Goal: Transaction & Acquisition: Purchase product/service

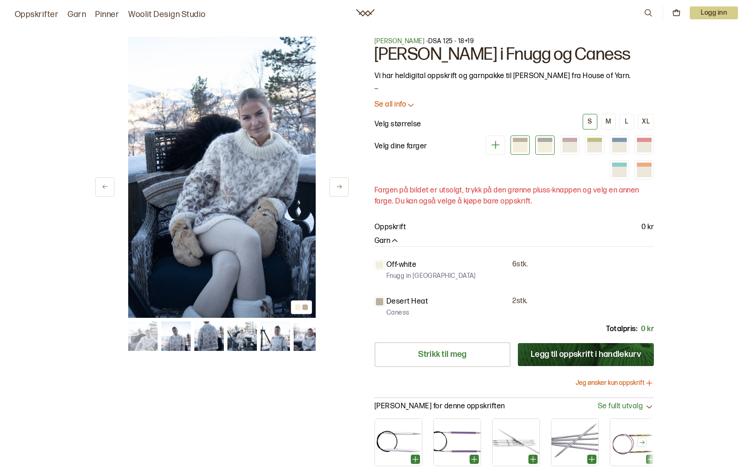
click at [547, 143] on div at bounding box center [545, 147] width 15 height 10
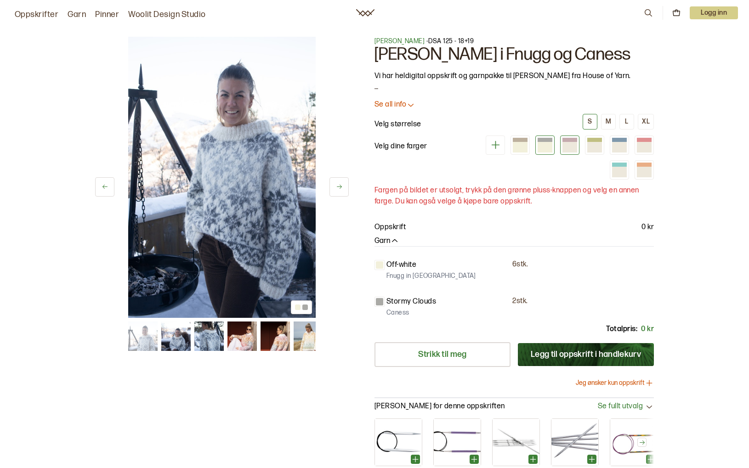
click at [566, 145] on div at bounding box center [570, 147] width 15 height 10
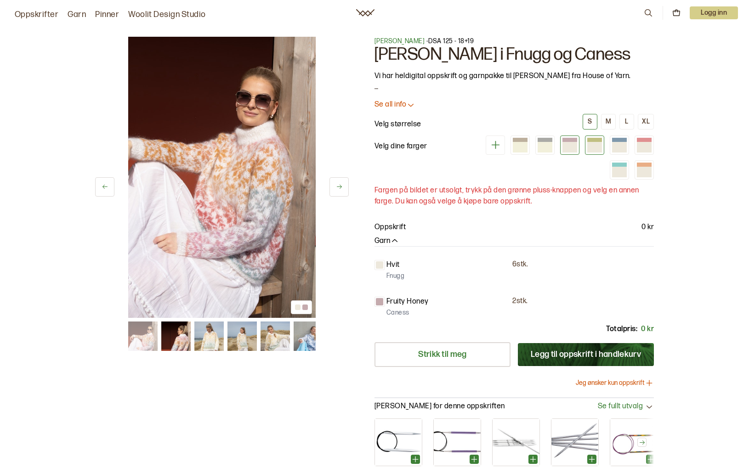
click at [594, 143] on div at bounding box center [594, 147] width 15 height 10
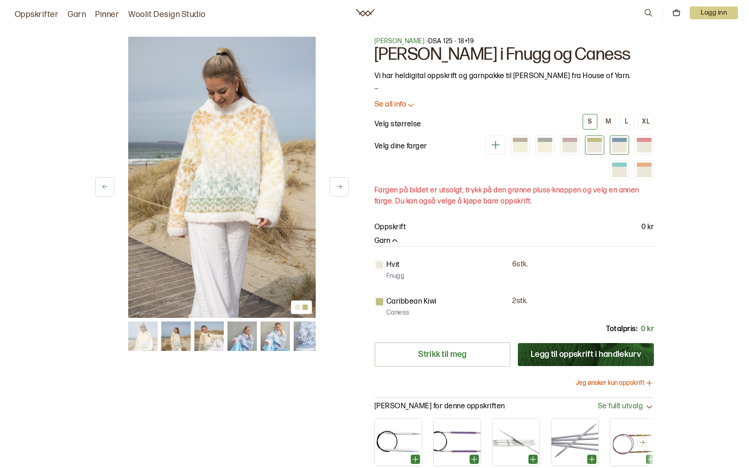
click at [612, 143] on div at bounding box center [619, 147] width 15 height 10
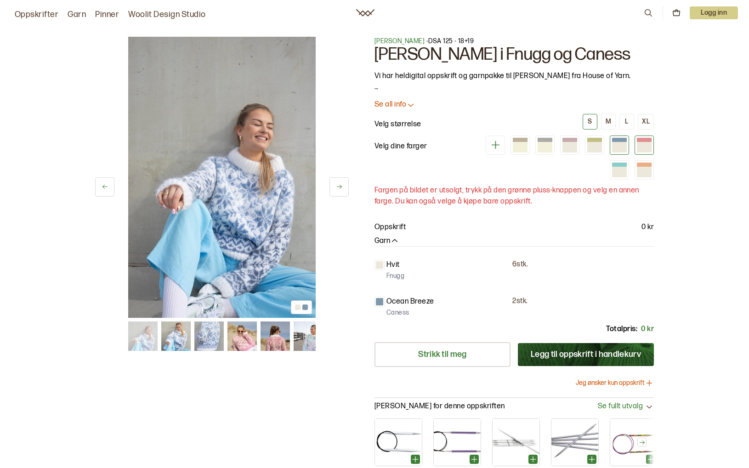
click at [642, 143] on div at bounding box center [644, 147] width 15 height 10
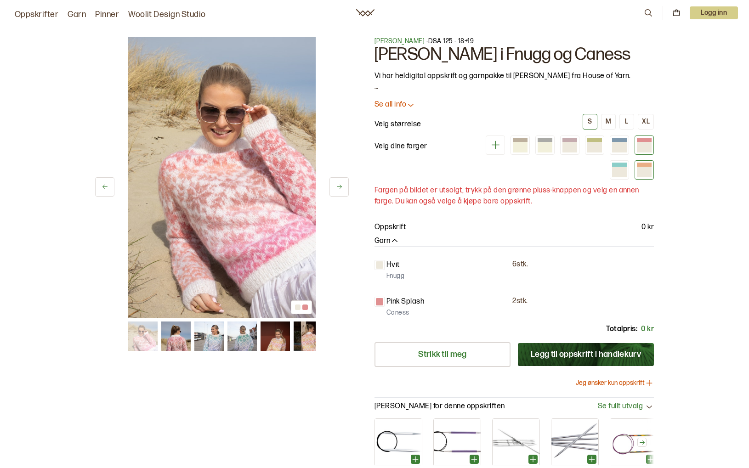
click at [643, 169] on div at bounding box center [644, 172] width 15 height 10
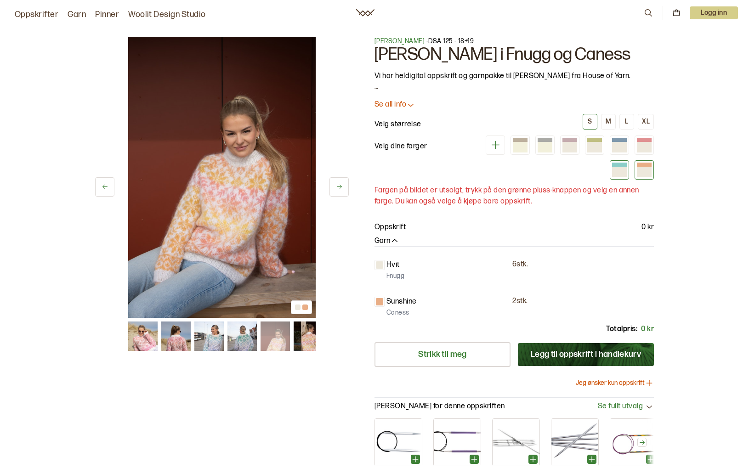
click at [623, 173] on div at bounding box center [619, 172] width 15 height 10
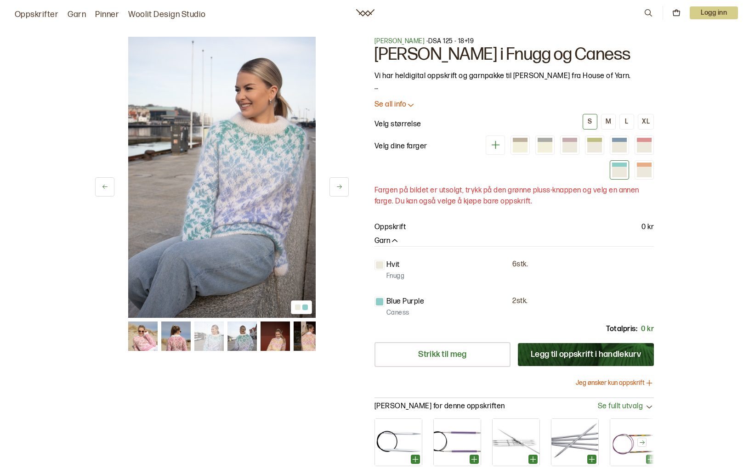
click at [576, 356] on button "Legg til oppskrift i handlekurv" at bounding box center [586, 354] width 136 height 23
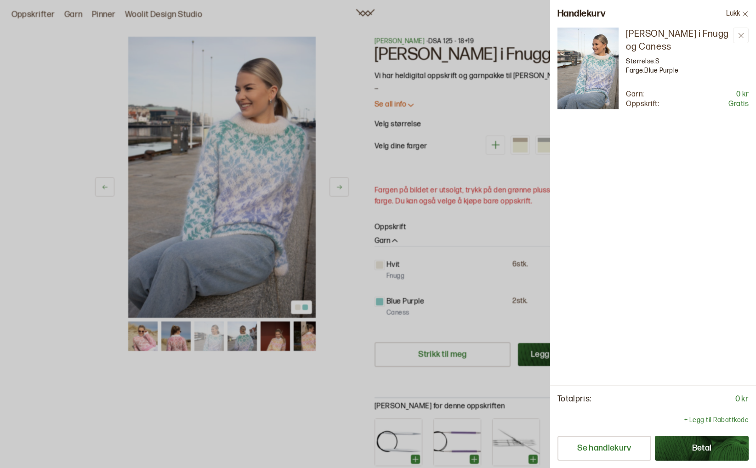
click at [746, 16] on icon at bounding box center [745, 14] width 7 height 7
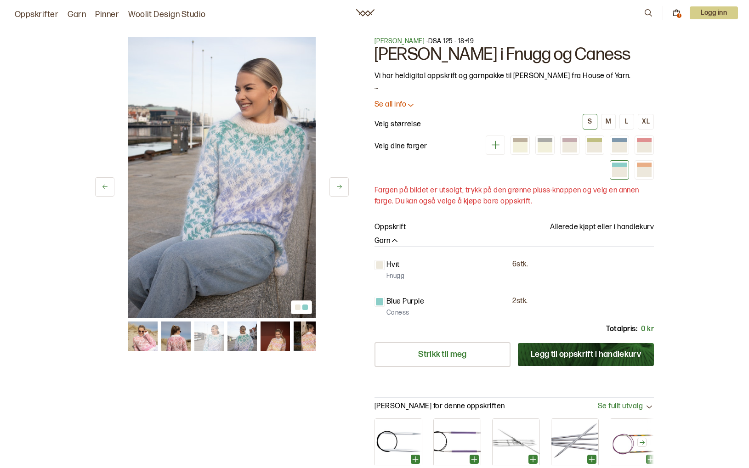
click at [593, 117] on button "S" at bounding box center [590, 122] width 15 height 16
click at [563, 143] on div at bounding box center [570, 147] width 15 height 10
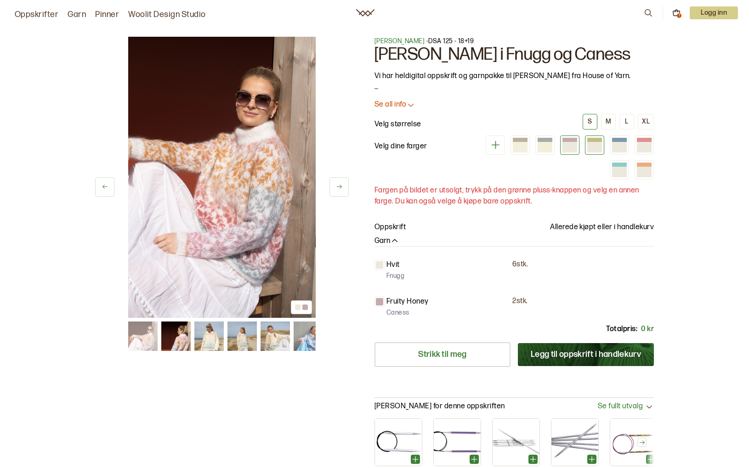
click at [592, 142] on div at bounding box center [594, 140] width 15 height 5
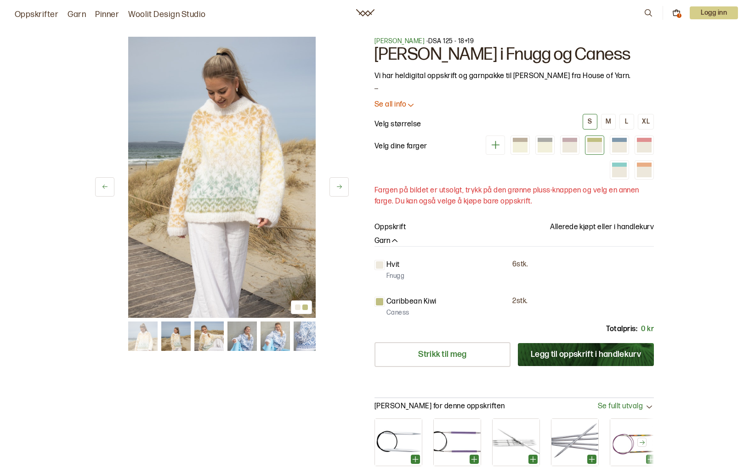
click at [494, 148] on icon at bounding box center [495, 144] width 11 height 11
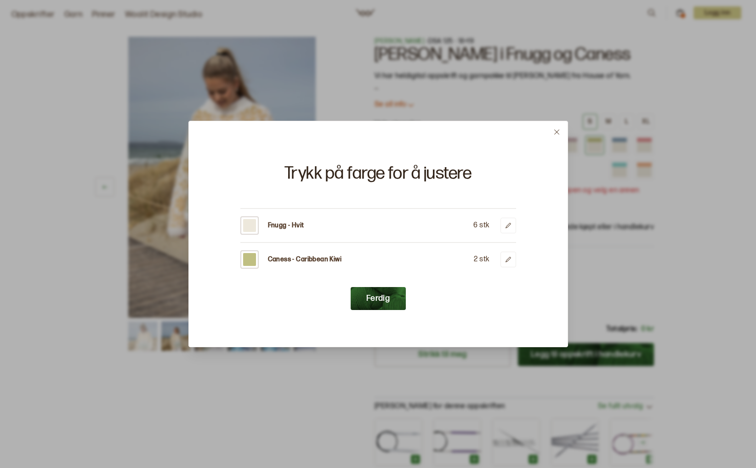
click at [558, 134] on icon at bounding box center [556, 132] width 7 height 7
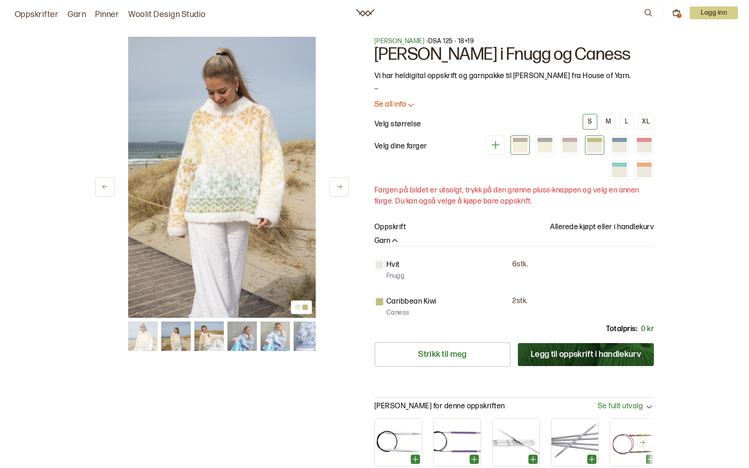
click at [525, 145] on div at bounding box center [520, 147] width 15 height 10
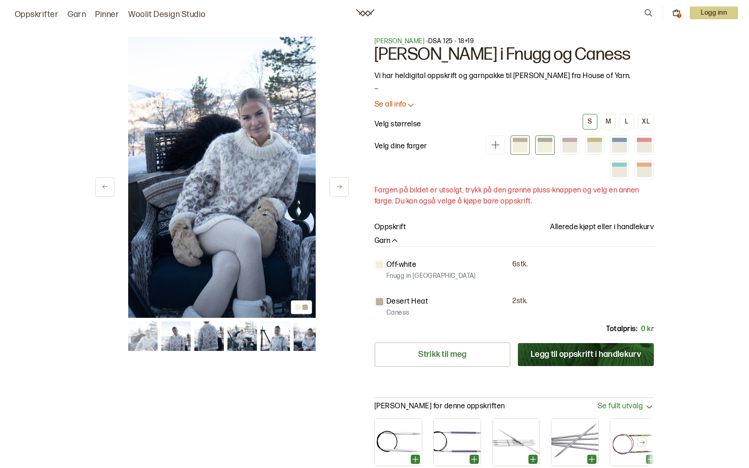
click at [553, 144] on div at bounding box center [545, 145] width 19 height 19
click at [587, 144] on div at bounding box center [594, 145] width 19 height 19
click at [613, 145] on div at bounding box center [619, 147] width 15 height 10
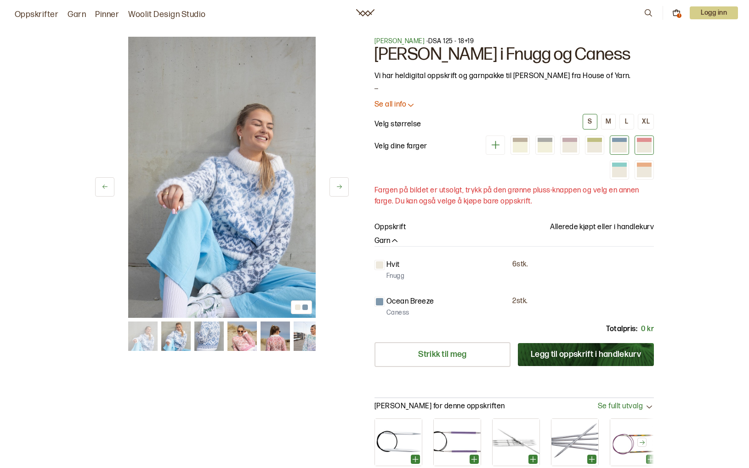
click at [641, 145] on div at bounding box center [644, 147] width 15 height 10
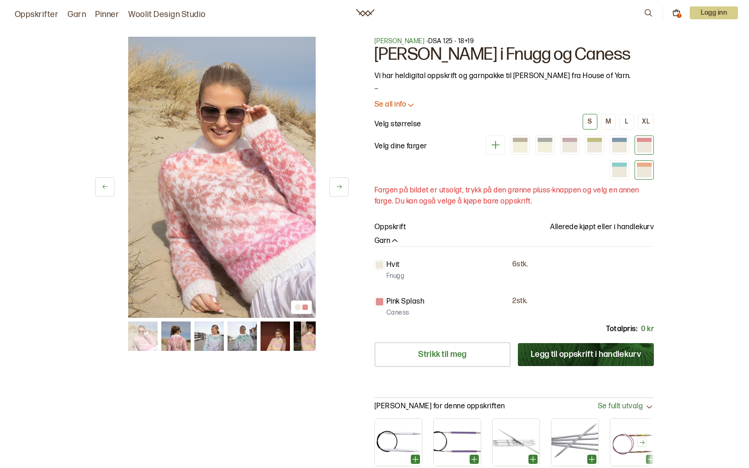
click at [648, 170] on div at bounding box center [644, 172] width 15 height 10
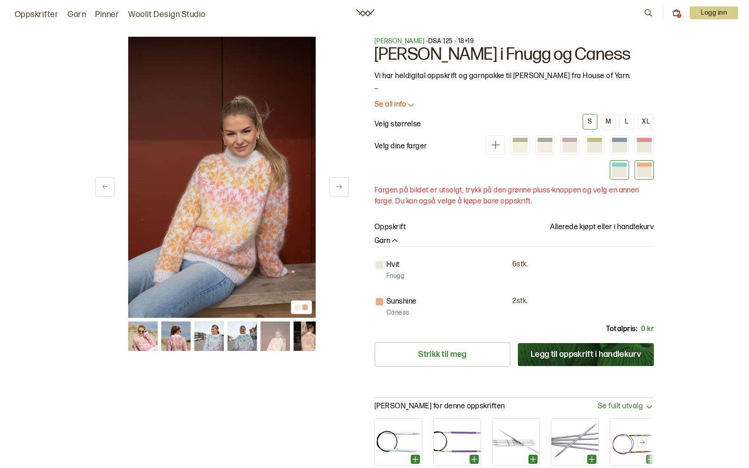
click at [616, 174] on div at bounding box center [619, 172] width 15 height 10
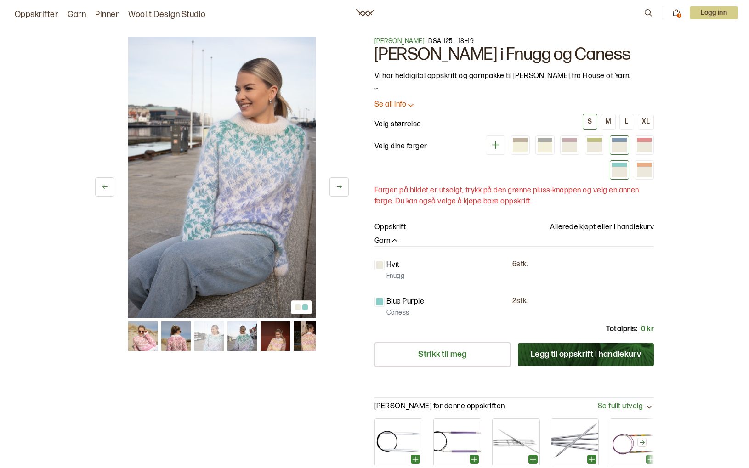
click at [612, 145] on div at bounding box center [619, 145] width 19 height 19
click at [615, 144] on div at bounding box center [619, 147] width 15 height 10
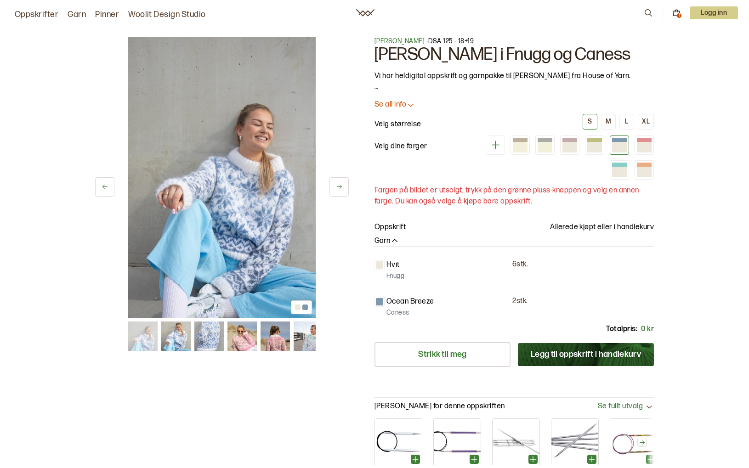
click at [517, 193] on p "Fargen på bildet er utsolgt, trykk på den grønne pluss-knappen og velg en annen…" at bounding box center [514, 196] width 279 height 22
click at [489, 144] on button at bounding box center [495, 145] width 19 height 19
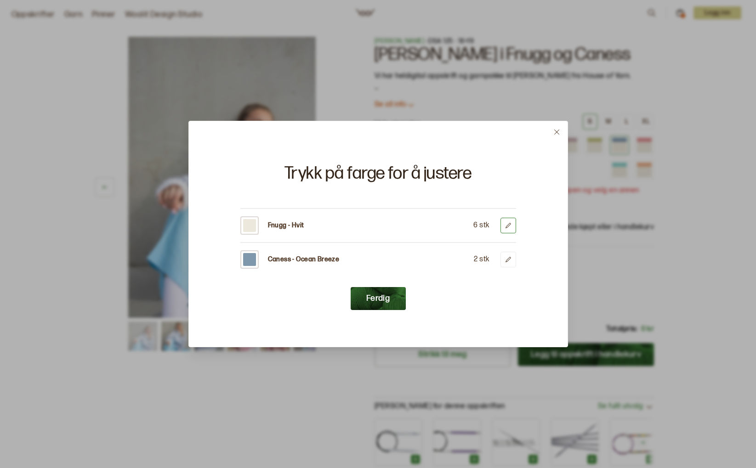
click at [502, 228] on button at bounding box center [509, 226] width 16 height 16
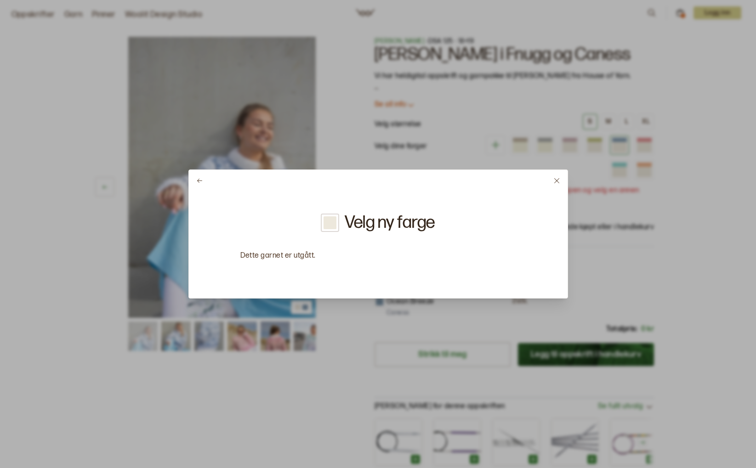
click at [559, 180] on icon at bounding box center [556, 180] width 7 height 7
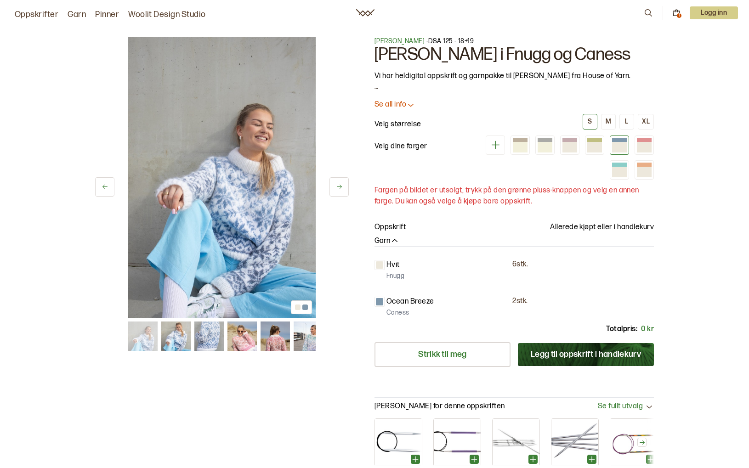
click at [399, 302] on p "Ocean Breeze" at bounding box center [411, 301] width 48 height 11
click at [494, 146] on icon at bounding box center [495, 144] width 11 height 11
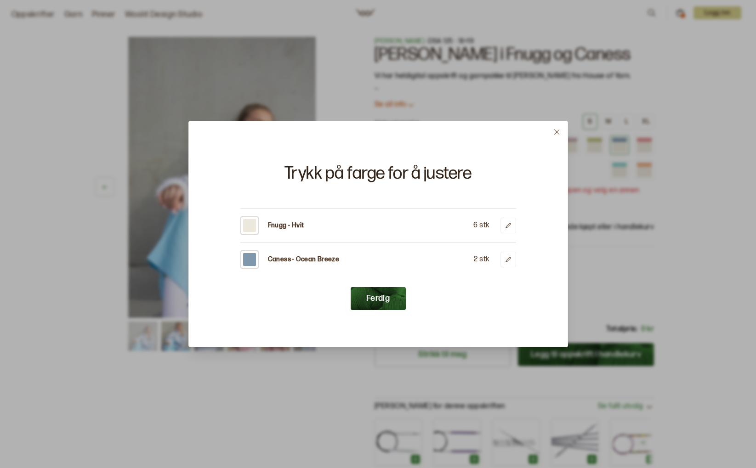
click at [314, 261] on p "Caness - Ocean Breeze" at bounding box center [304, 259] width 72 height 9
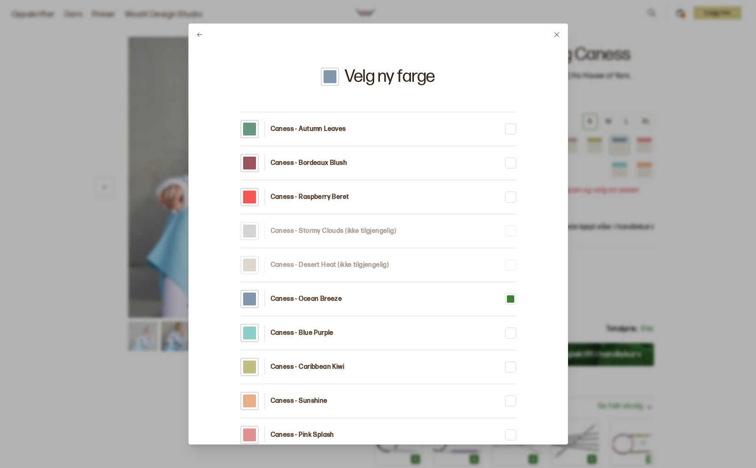
click at [557, 31] on icon at bounding box center [556, 34] width 7 height 7
